Goal: Task Accomplishment & Management: Complete application form

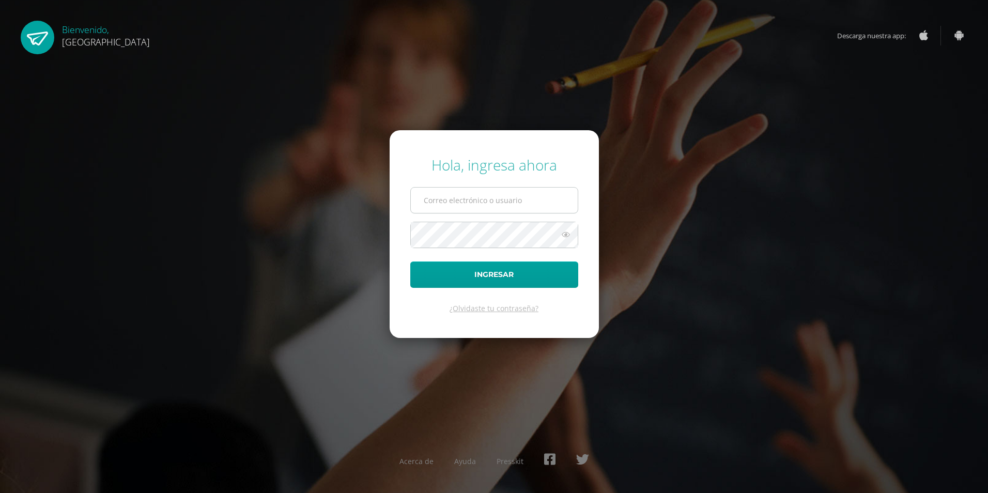
click at [468, 206] on input "text" at bounding box center [494, 200] width 167 height 25
type input "[EMAIL_ADDRESS][DOMAIN_NAME]"
click at [477, 271] on button "Ingresar" at bounding box center [494, 275] width 168 height 26
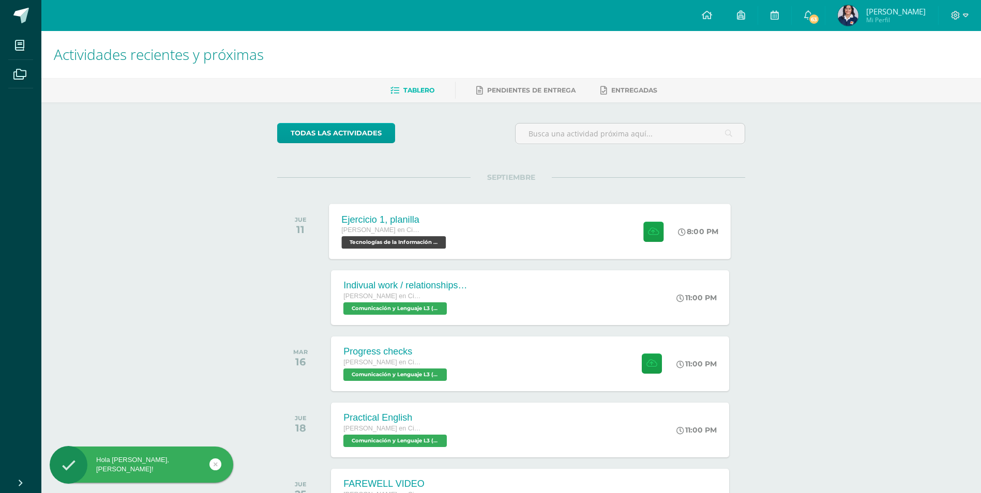
click at [493, 233] on div "Ejercicio 1, planilla [PERSON_NAME] en Ciencias y Letras Tecnologías de la Info…" at bounding box center [530, 231] width 402 height 55
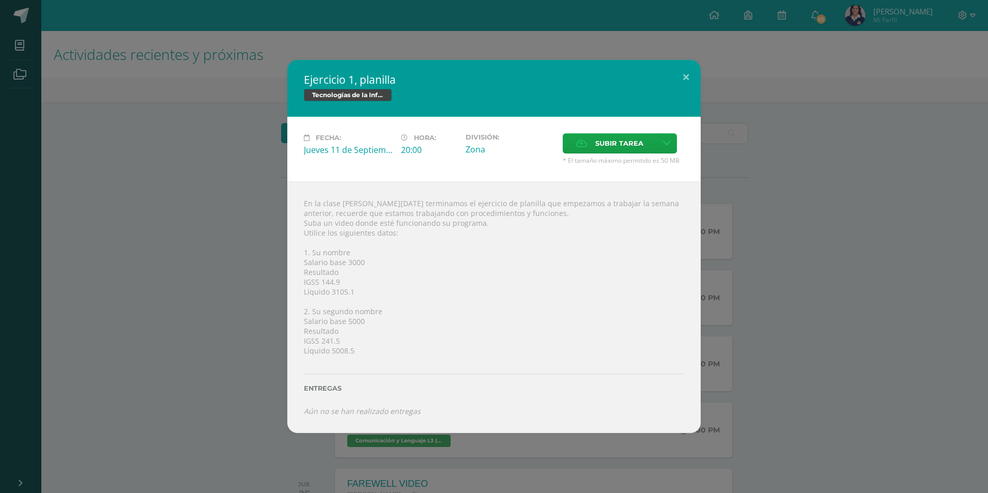
drag, startPoint x: 817, startPoint y: 425, endPoint x: 811, endPoint y: 422, distance: 6.2
click at [816, 425] on div "Ejercicio 1, planilla Tecnologías de la Información y la Comunicación 5 Fecha: …" at bounding box center [494, 246] width 980 height 373
click at [815, 424] on div "Ejercicio 1, planilla Tecnologías de la Información y la Comunicación 5 Fecha: …" at bounding box center [494, 246] width 980 height 373
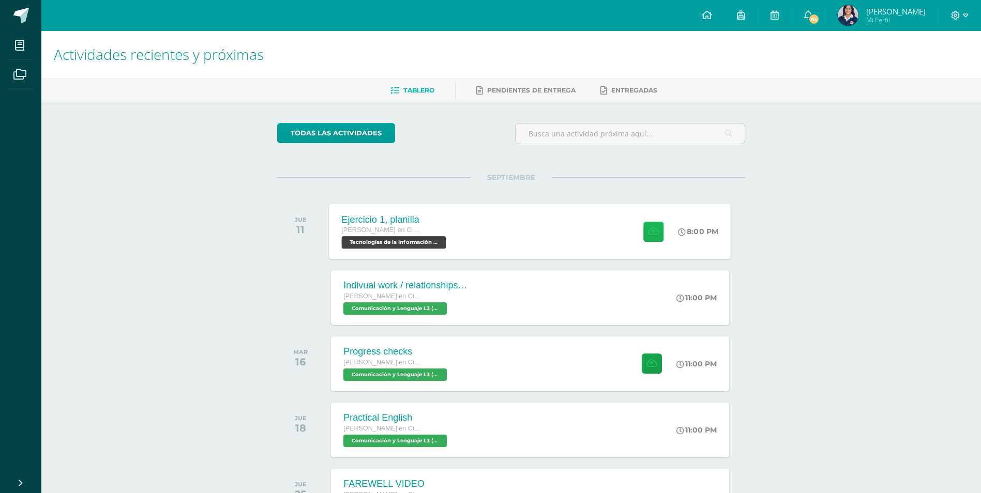
click at [654, 234] on icon at bounding box center [653, 231] width 11 height 9
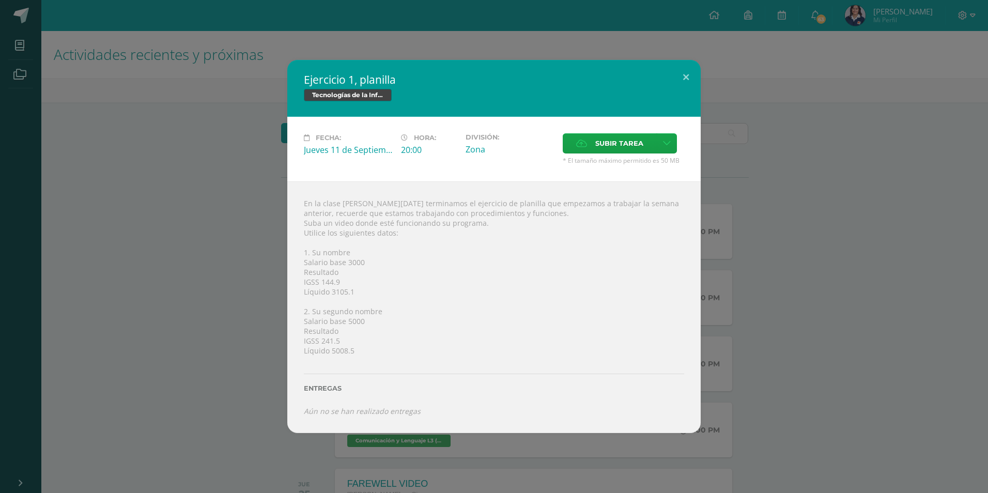
click at [625, 217] on div "En la clase de hoy terminamos el ejercicio de planilla que empezamos a trabajar…" at bounding box center [494, 307] width 414 height 252
click at [590, 149] on label "Subir tarea" at bounding box center [610, 143] width 94 height 20
click at [0, 0] on input "Subir tarea" at bounding box center [0, 0] width 0 height 0
click at [571, 141] on label "Subir tarea" at bounding box center [610, 143] width 94 height 20
click at [0, 0] on input "Subir tarea" at bounding box center [0, 0] width 0 height 0
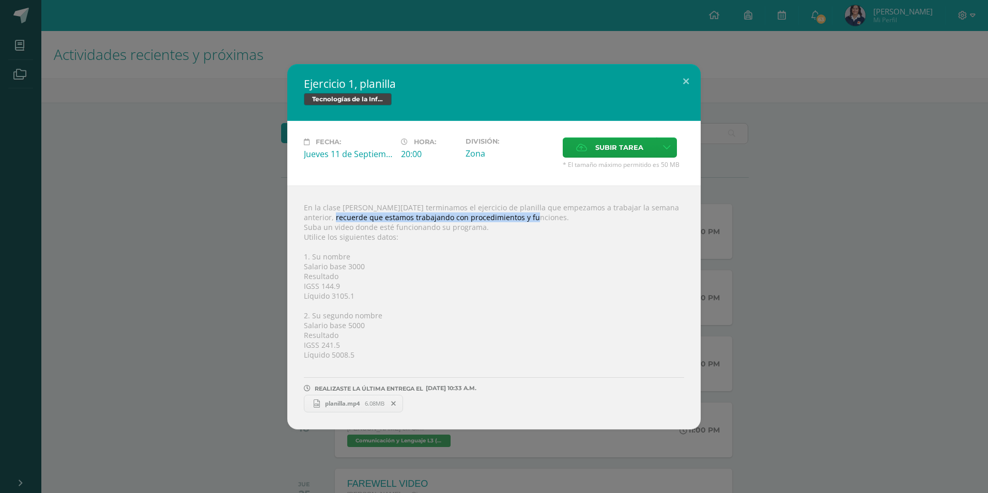
drag, startPoint x: 772, startPoint y: 213, endPoint x: 765, endPoint y: 221, distance: 10.6
click at [765, 221] on div "Ejercicio 1, planilla Tecnologías de la Información y la Comunicación 5 Fecha: …" at bounding box center [494, 247] width 980 height 366
